Goal: Task Accomplishment & Management: Use online tool/utility

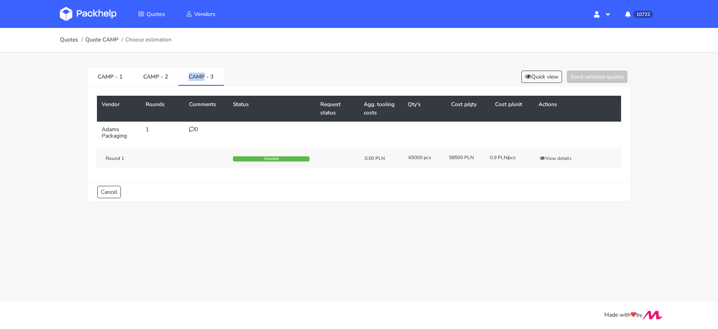
click at [93, 14] on img at bounding box center [88, 14] width 57 height 14
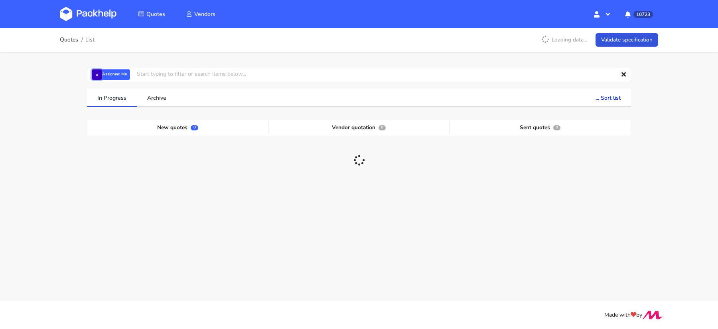
click at [94, 75] on button "×" at bounding box center [97, 74] width 10 height 10
click at [96, 75] on input "text" at bounding box center [359, 74] width 544 height 15
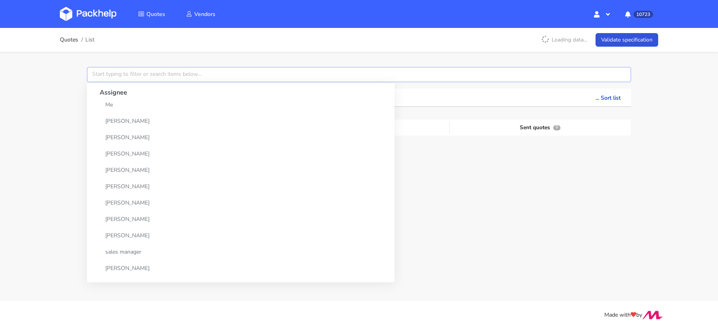
paste input "CBHJ"
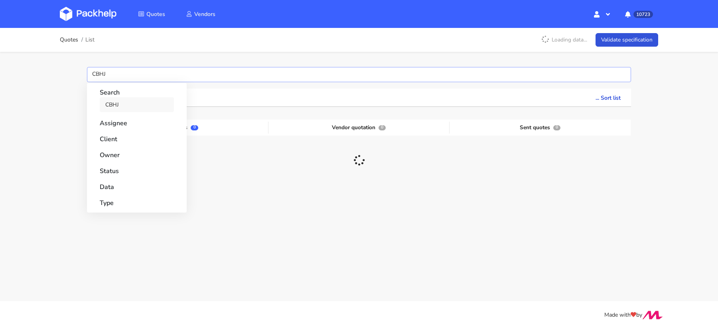
type input "CBHJ"
click at [115, 108] on link "CBHJ" at bounding box center [137, 104] width 74 height 15
